Goal: Information Seeking & Learning: Learn about a topic

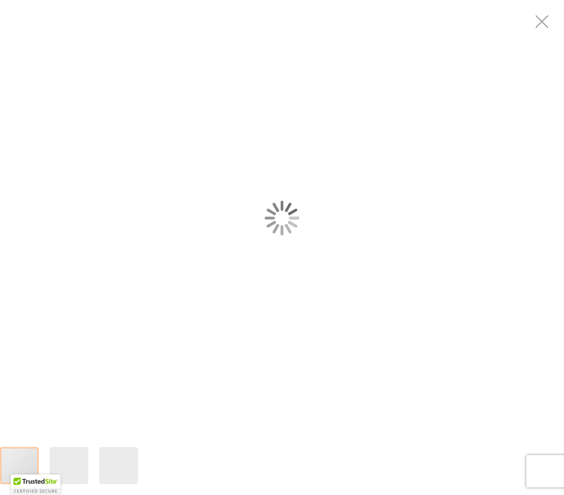
scroll to position [67, 0]
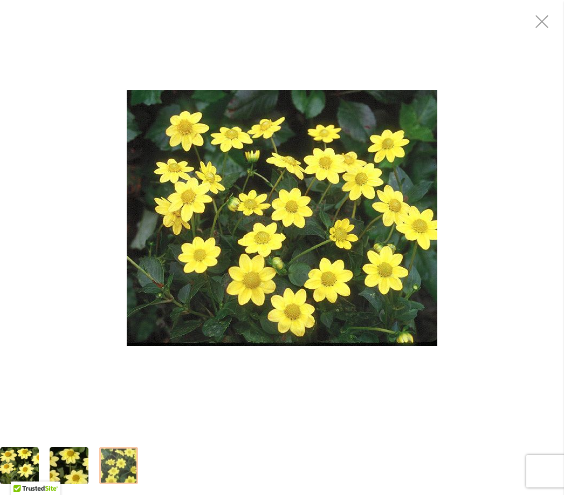
click at [353, 394] on div "BABY YELLOW" at bounding box center [282, 218] width 564 height 436
click at [337, 416] on div "BABY YELLOW" at bounding box center [282, 218] width 564 height 436
click at [330, 421] on div "BABY YELLOW" at bounding box center [282, 218] width 564 height 436
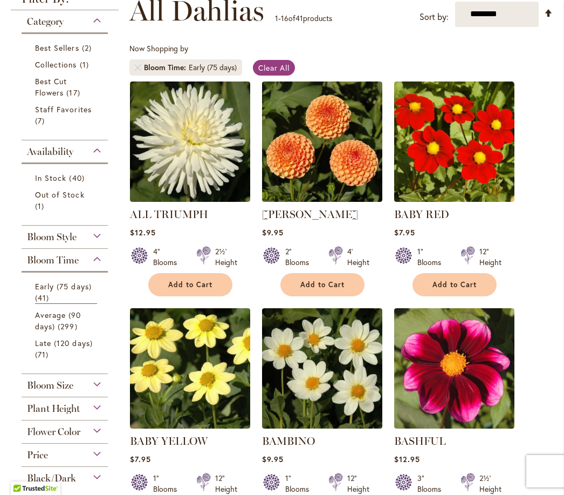
scroll to position [207, 0]
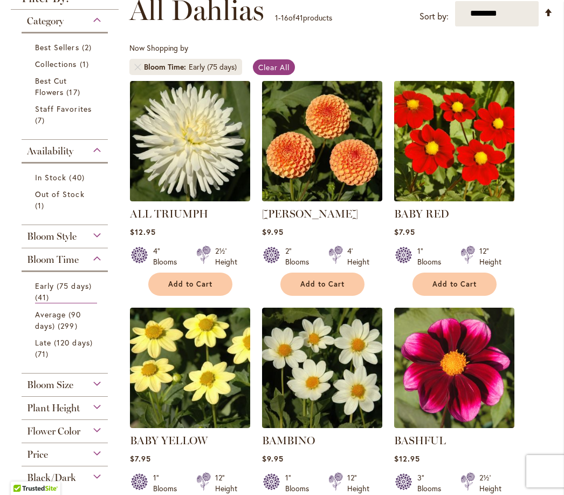
click at [448, 196] on img at bounding box center [454, 141] width 126 height 126
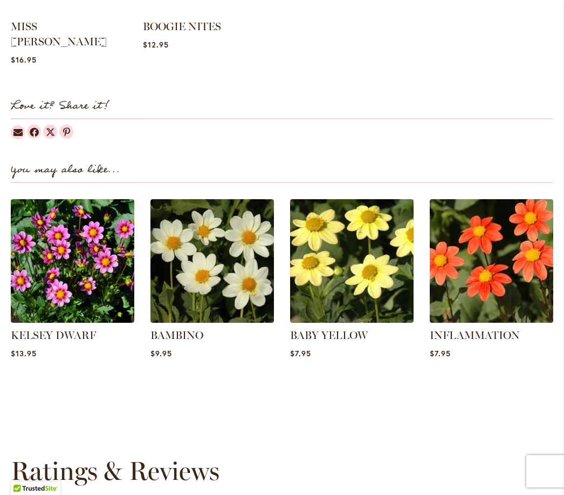
scroll to position [1260, 0]
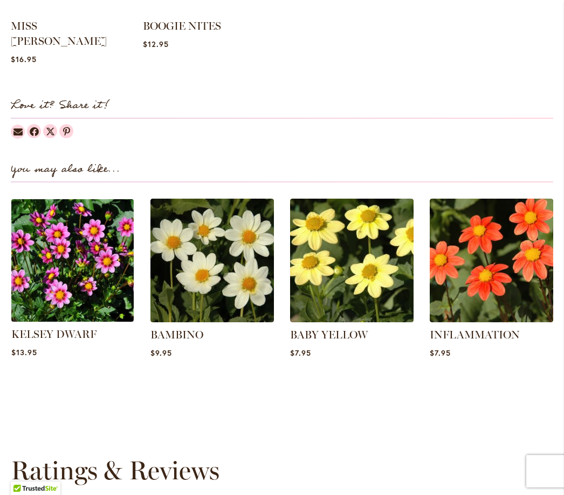
click at [90, 278] on img at bounding box center [72, 260] width 128 height 128
